Goal: Information Seeking & Learning: Stay updated

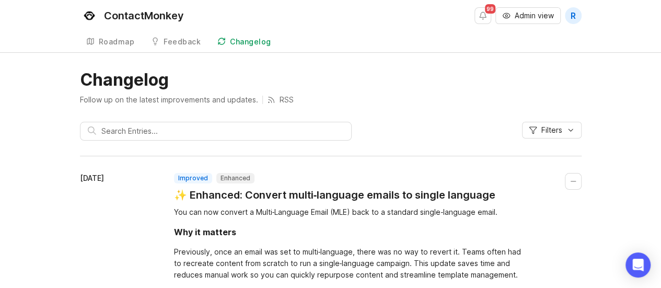
scroll to position [63, 0]
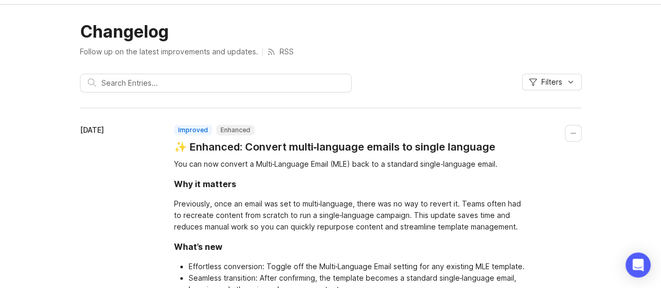
scroll to position [70, 0]
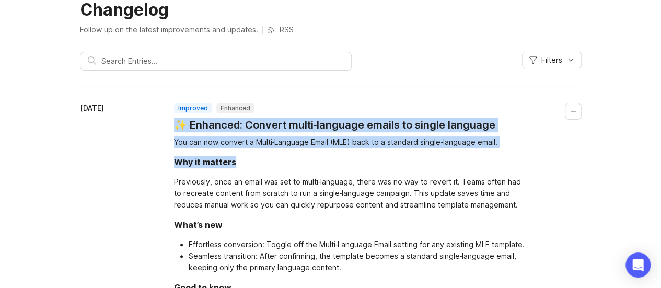
drag, startPoint x: 274, startPoint y: 107, endPoint x: 321, endPoint y: 167, distance: 76.3
click at [321, 167] on div "improved Enhanced ✨ Enhanced: Convert multi‑language emails to single language …" at bounding box center [378, 255] width 408 height 305
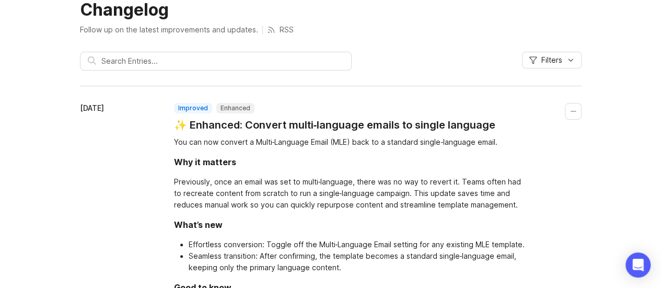
click at [321, 220] on div "What’s new" at bounding box center [351, 224] width 355 height 13
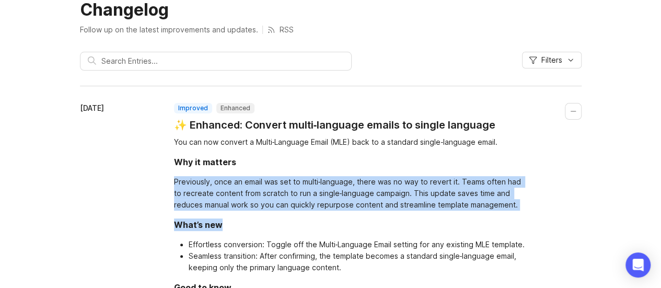
drag, startPoint x: 321, startPoint y: 220, endPoint x: 298, endPoint y: 182, distance: 44.5
click at [298, 182] on div "You can now convert a Multi‑Language Email (MLE) back to a standard single‑lang…" at bounding box center [351, 255] width 355 height 238
click at [298, 182] on div "Previously, once an email was set to multi‑language, there was no way to revert…" at bounding box center [351, 193] width 355 height 34
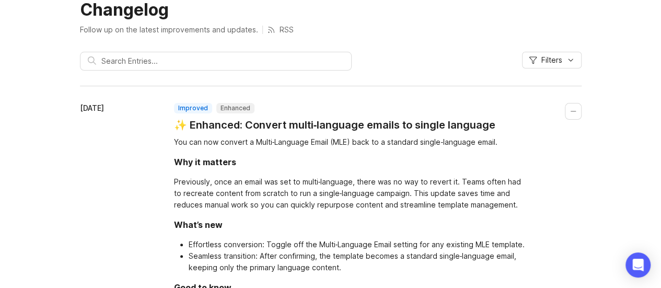
click at [357, 250] on li "Seamless transition: After confirming, the template becomes a standard single‑l…" at bounding box center [359, 261] width 341 height 23
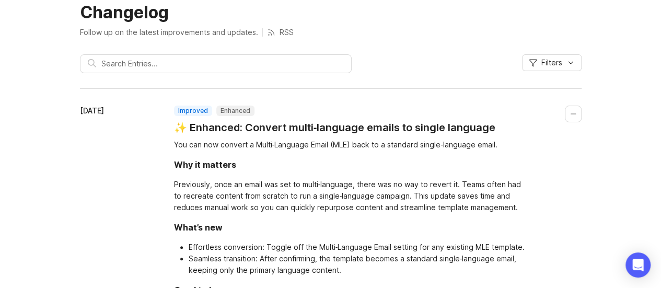
scroll to position [0, 0]
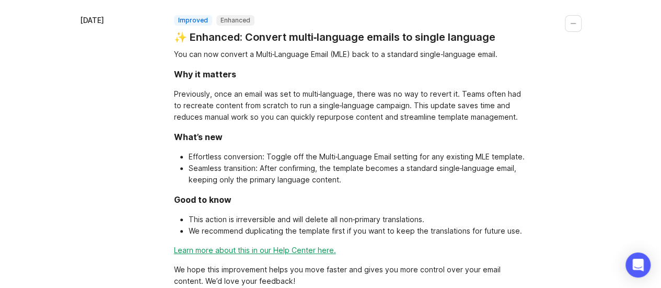
scroll to position [157, 0]
